Goal: Information Seeking & Learning: Understand process/instructions

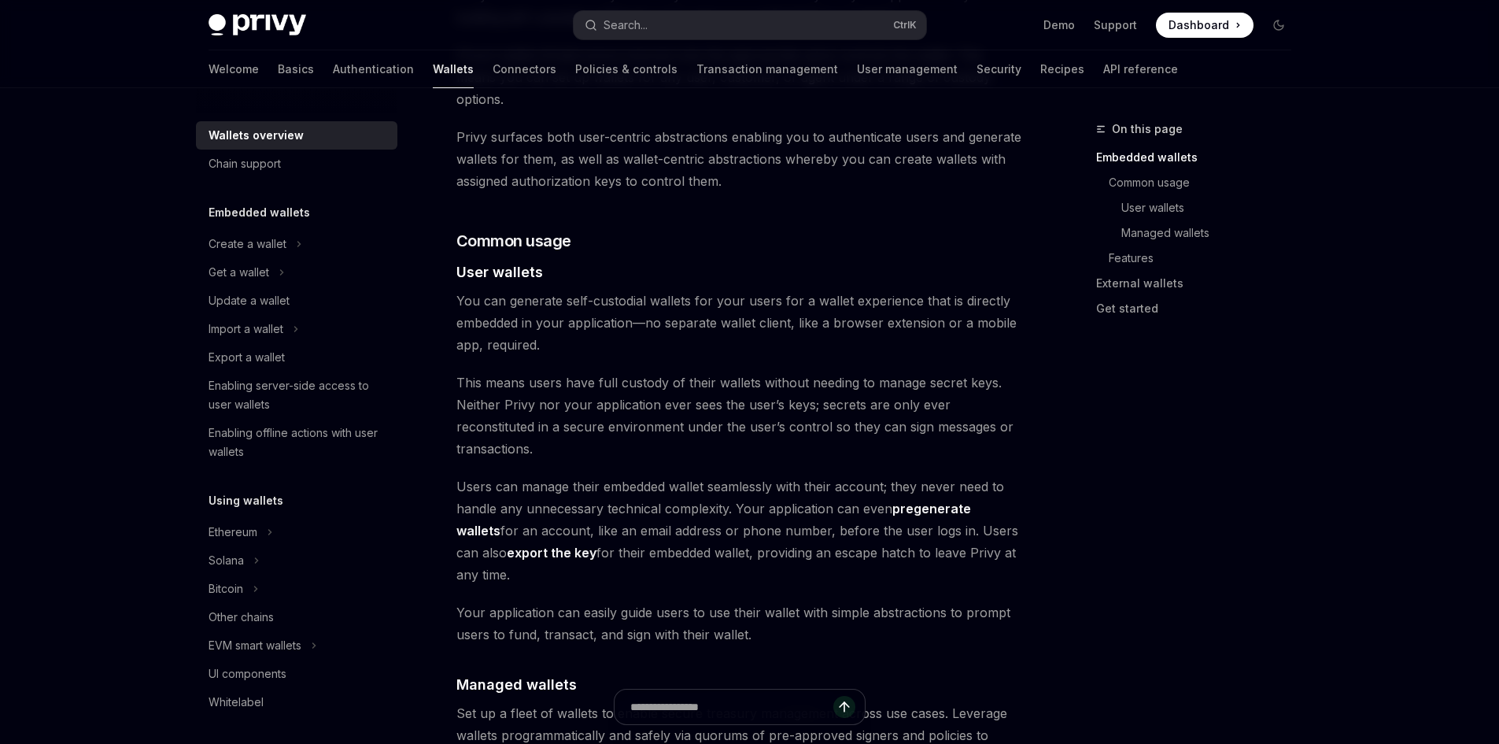
scroll to position [866, 0]
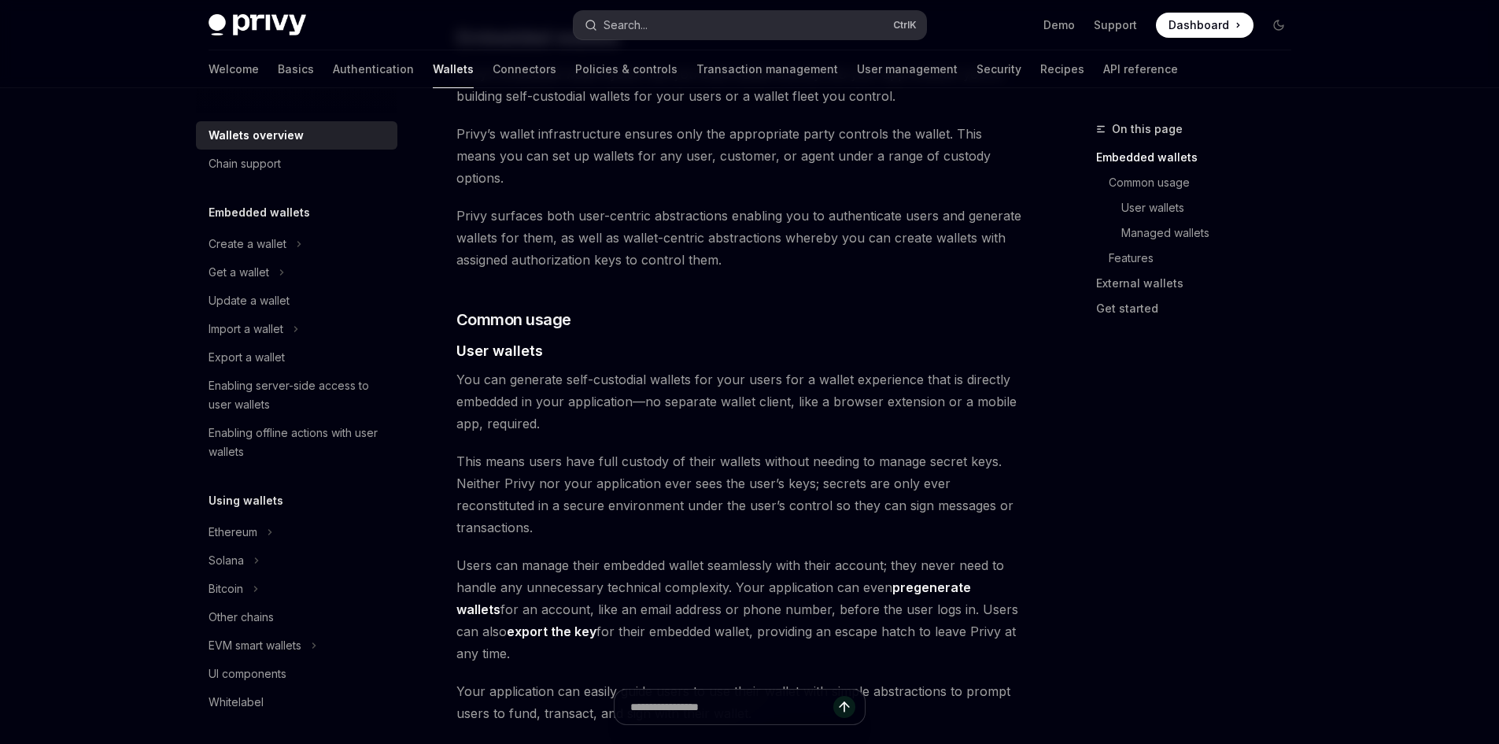
click at [662, 20] on button "Search... Ctrl K" at bounding box center [750, 25] width 353 height 28
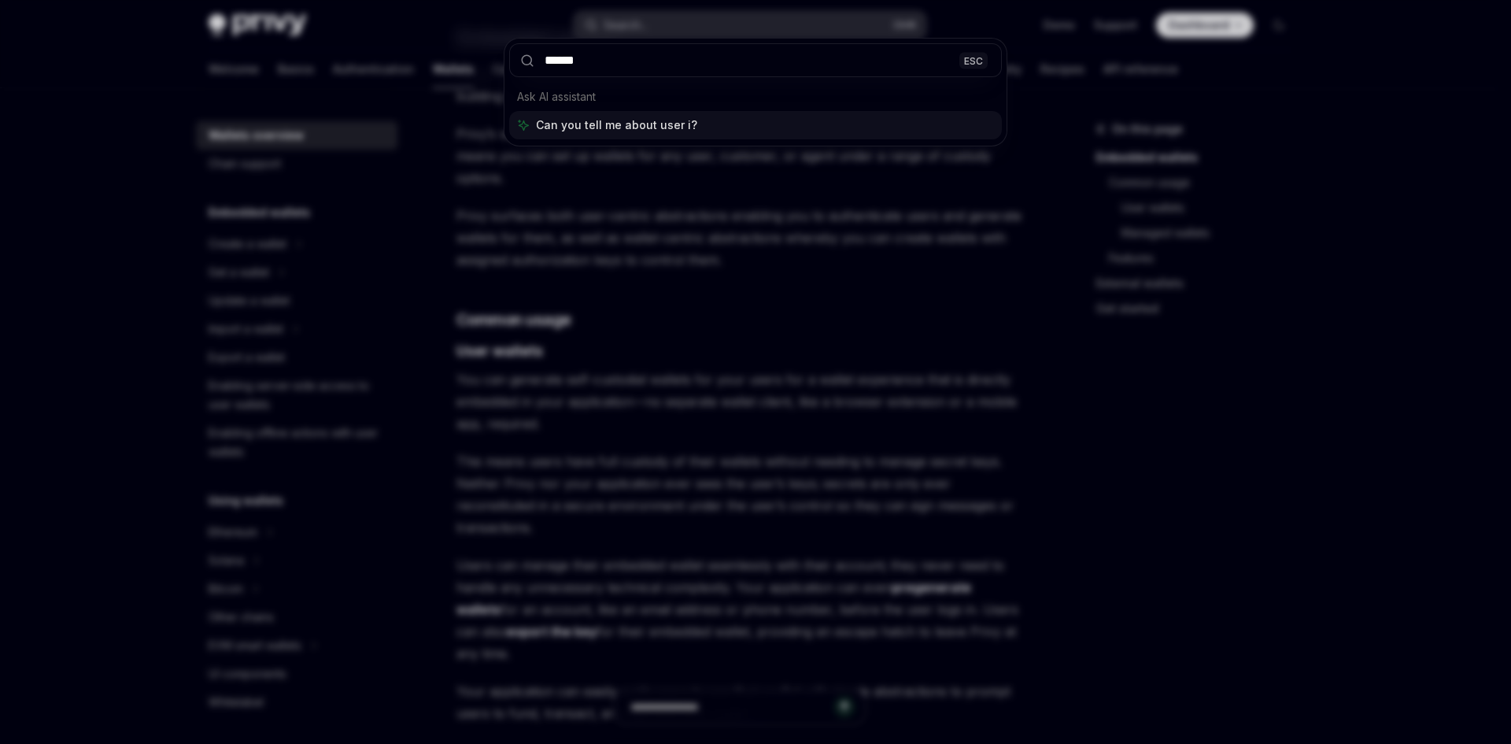
type input "*******"
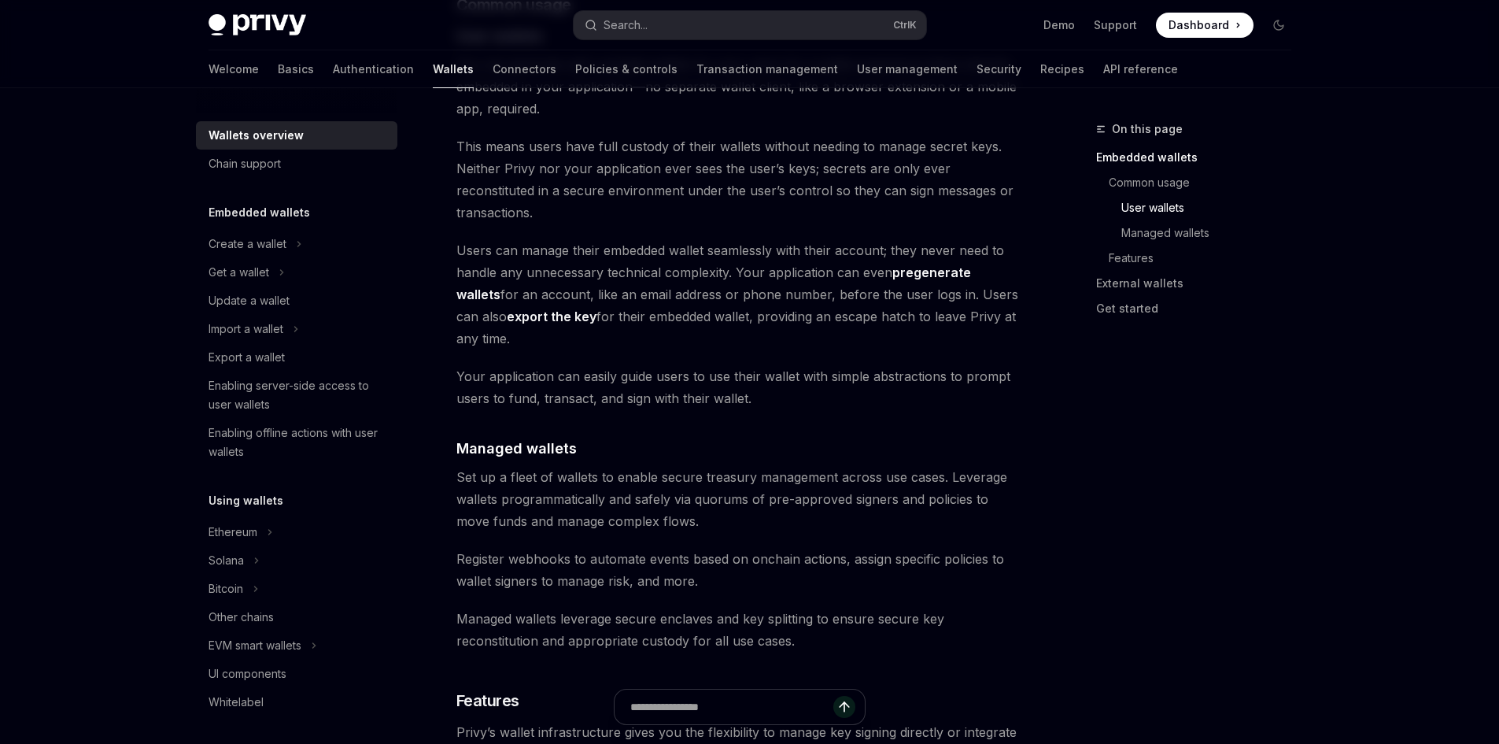
scroll to position [1574, 0]
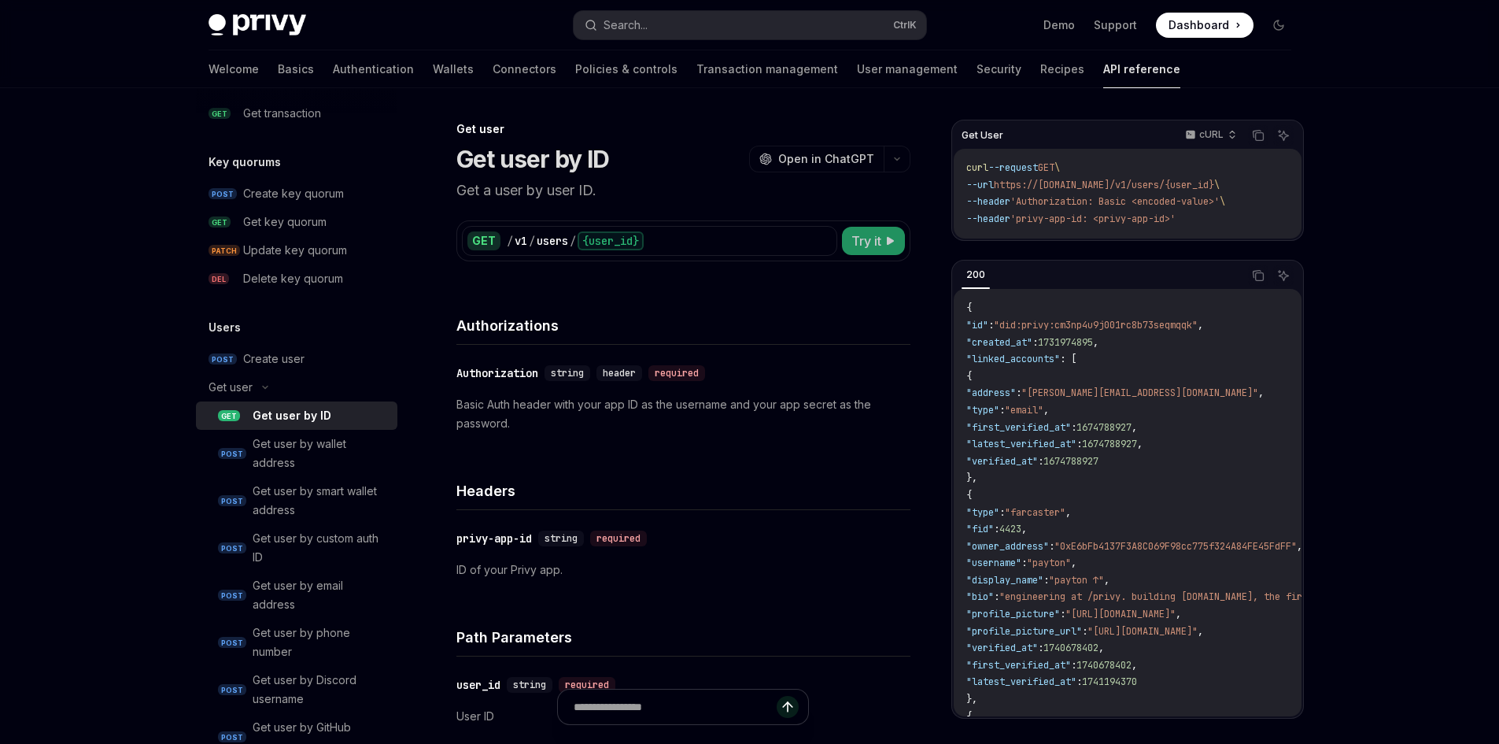
click at [862, 252] on button "Try it" at bounding box center [873, 241] width 63 height 28
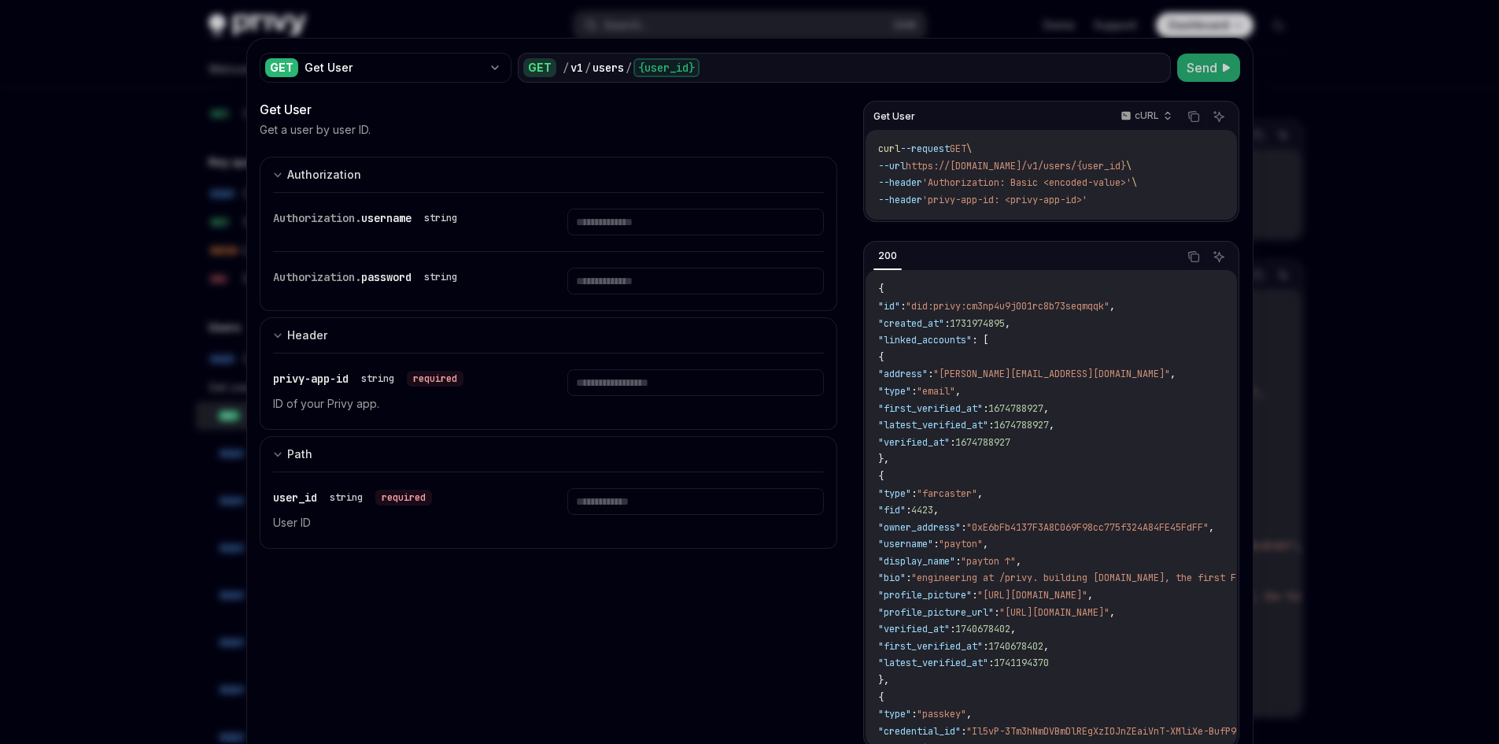
click at [1208, 62] on span "Send" at bounding box center [1202, 67] width 31 height 19
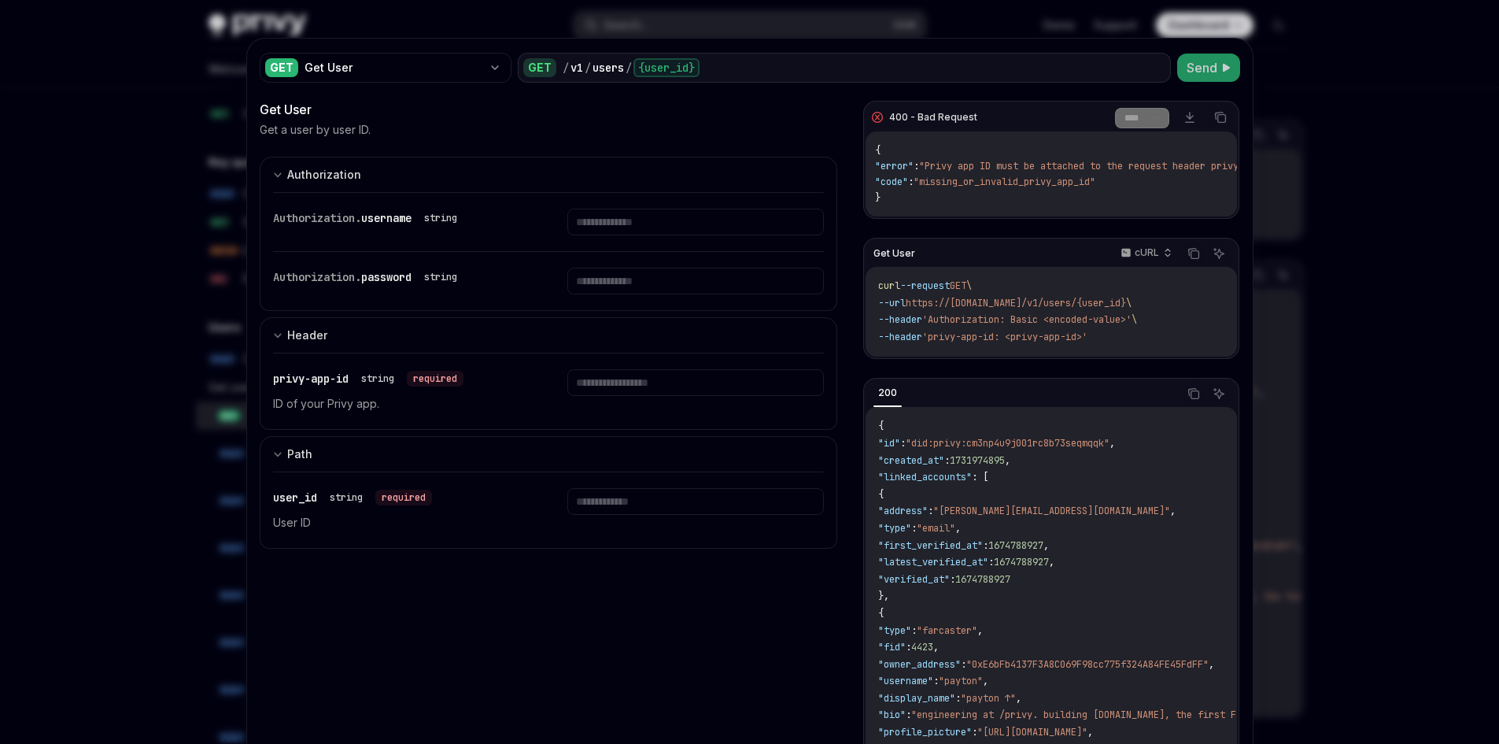
click at [1199, 62] on span "Send" at bounding box center [1202, 67] width 31 height 19
click at [669, 68] on div "{user_id}" at bounding box center [666, 67] width 66 height 19
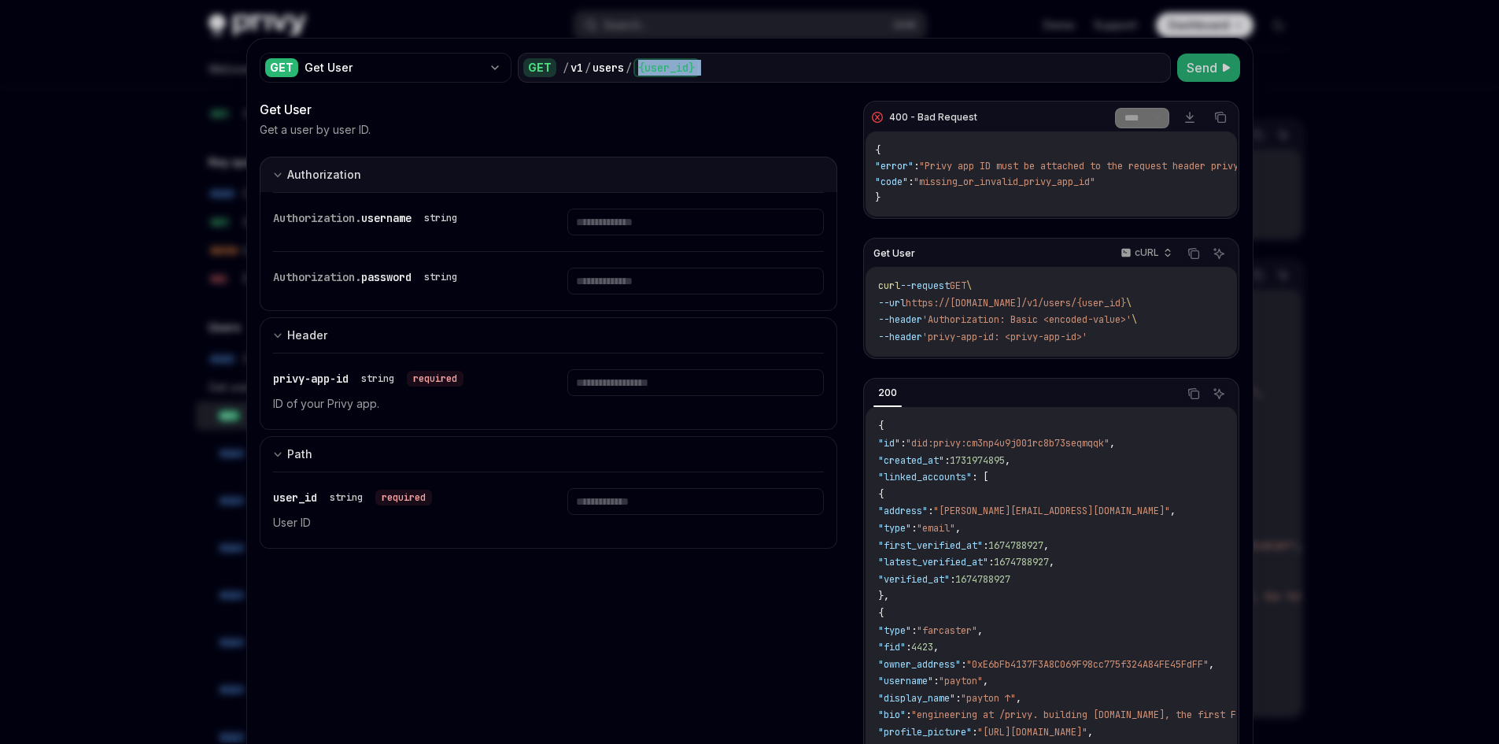
type textarea "*"
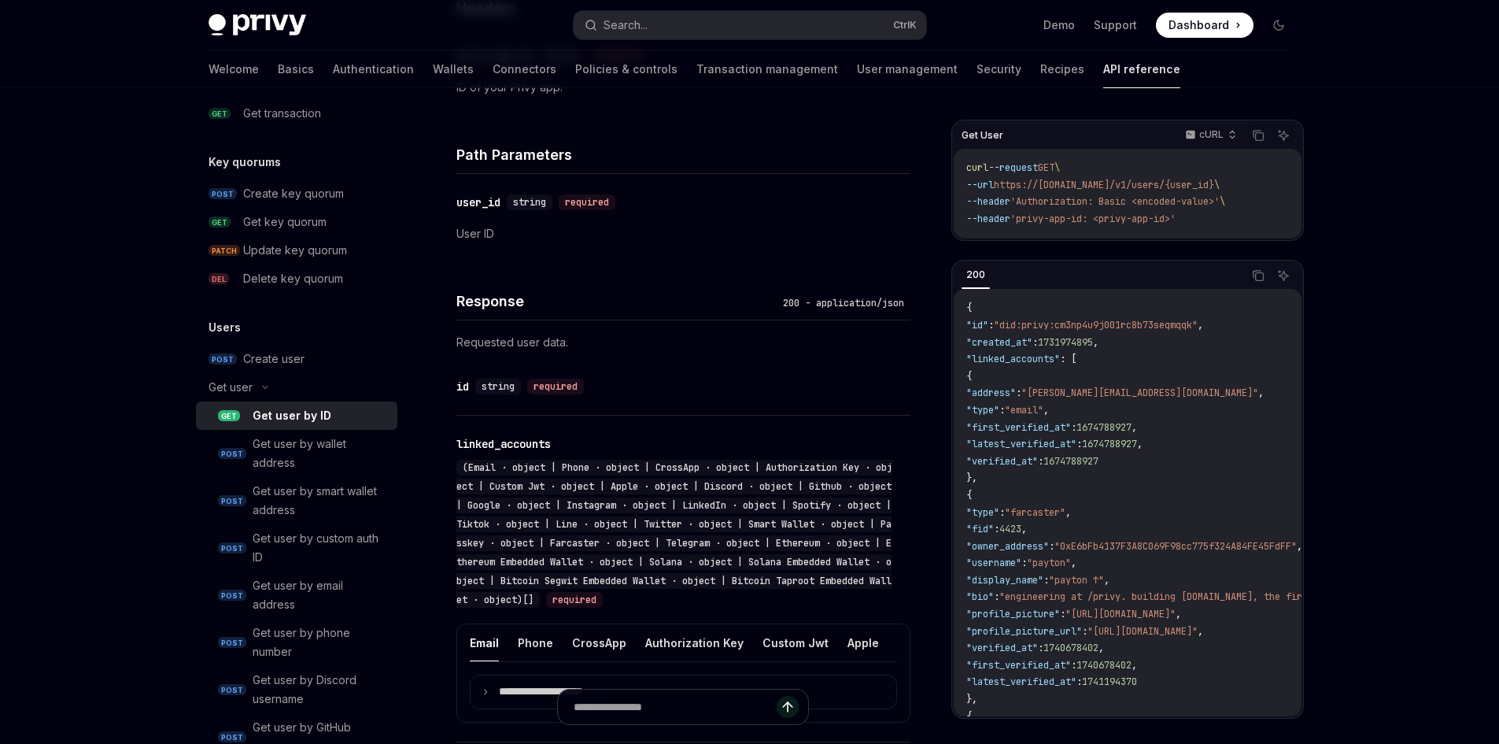
scroll to position [630, 0]
